Goal: Learn about a topic

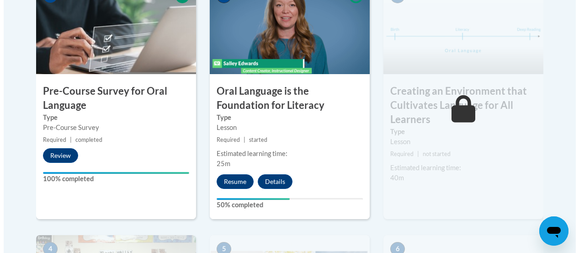
scroll to position [344, 0]
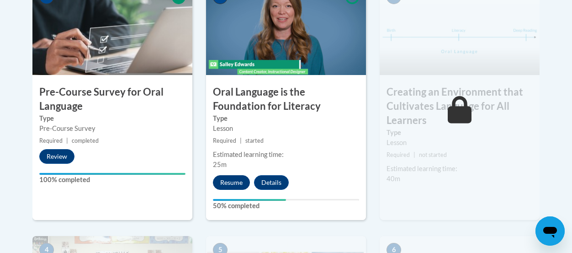
click at [238, 184] on button "Resume" at bounding box center [231, 182] width 37 height 15
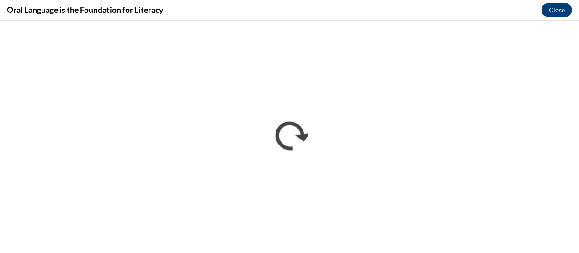
scroll to position [0, 0]
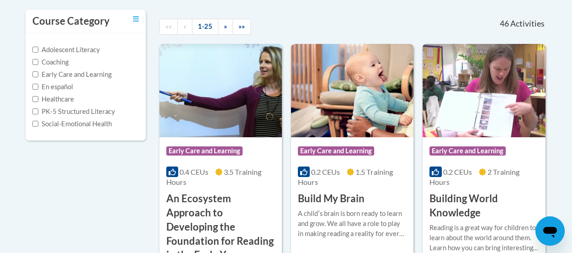
scroll to position [195, 0]
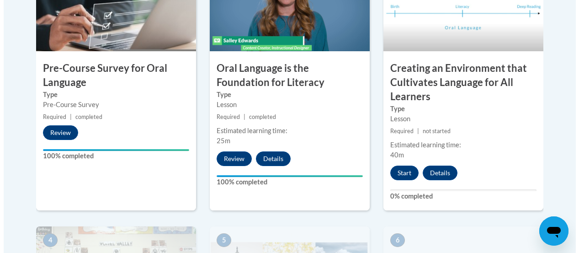
scroll to position [373, 0]
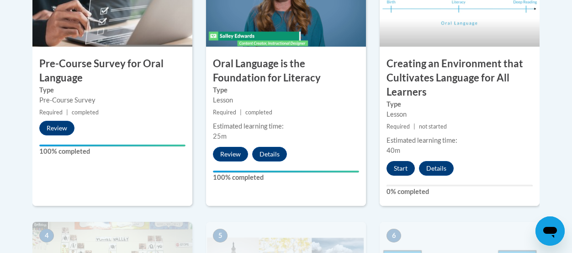
click at [402, 168] on button "Start" at bounding box center [400, 168] width 28 height 15
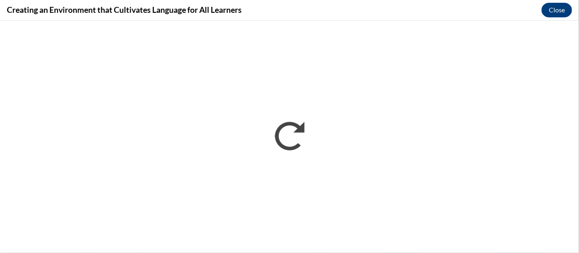
scroll to position [0, 0]
